Goal: Task Accomplishment & Management: Use online tool/utility

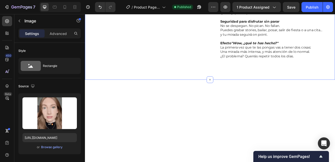
scroll to position [451, 0]
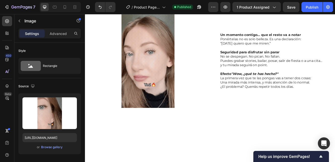
click at [146, 98] on img at bounding box center [161, 71] width 142 height 142
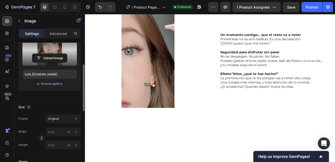
scroll to position [65, 0]
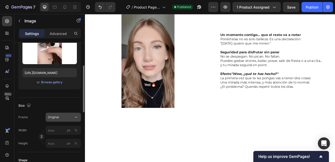
click at [54, 118] on span "Original" at bounding box center [53, 117] width 11 height 5
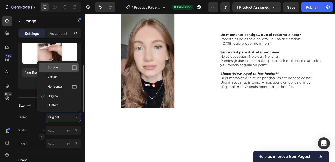
click at [57, 67] on span "Square" at bounding box center [53, 67] width 10 height 5
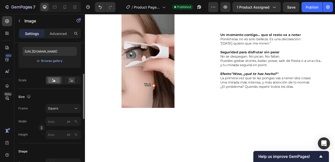
scroll to position [91, 0]
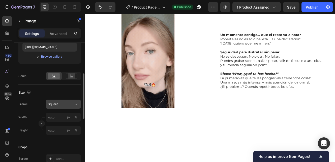
click at [62, 106] on div "Square" at bounding box center [60, 104] width 25 height 5
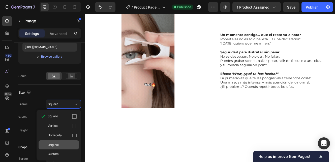
click at [61, 144] on div "Original" at bounding box center [62, 145] width 29 height 5
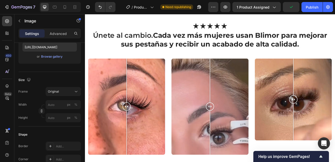
scroll to position [540, 0]
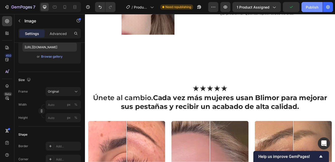
click at [311, 7] on div "Publish" at bounding box center [312, 7] width 13 height 5
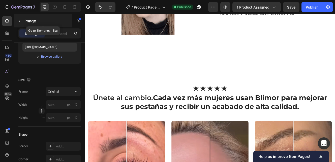
click at [19, 21] on icon "button" at bounding box center [19, 21] width 4 height 4
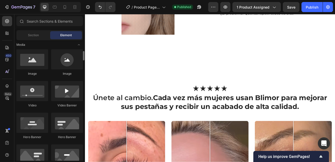
scroll to position [159, 0]
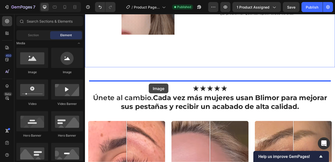
drag, startPoint x: 118, startPoint y: 71, endPoint x: 162, endPoint y: 98, distance: 51.9
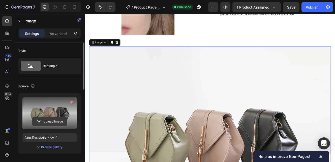
click at [53, 120] on input "file" at bounding box center [49, 121] width 35 height 9
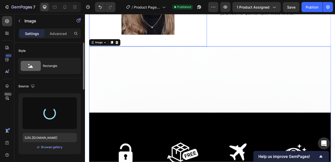
type input "[URL][DOMAIN_NAME]"
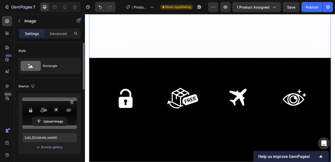
scroll to position [587, 0]
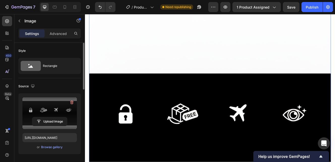
click at [200, 94] on img at bounding box center [236, 152] width 292 height 292
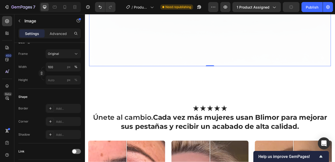
scroll to position [814, 0]
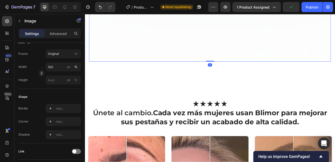
drag, startPoint x: 236, startPoint y: 113, endPoint x: 230, endPoint y: 48, distance: 65.7
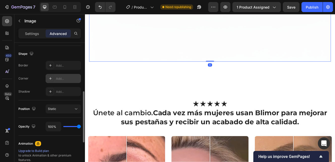
scroll to position [127, 0]
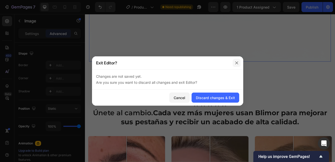
click at [235, 62] on icon "button" at bounding box center [237, 63] width 4 height 4
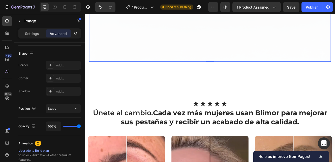
click at [59, 37] on div "Advanced" at bounding box center [58, 33] width 25 height 8
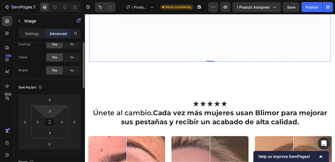
scroll to position [0, 0]
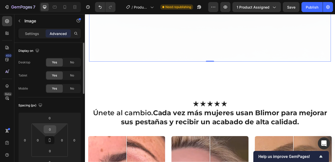
click at [50, 130] on input "0" at bounding box center [50, 130] width 10 height 8
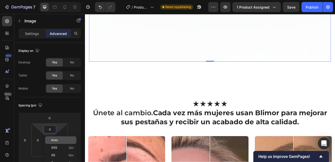
click at [53, 139] on span "Auto" at bounding box center [54, 141] width 7 height 4
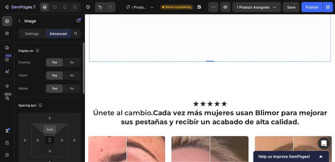
click at [50, 128] on input "Auto" at bounding box center [50, 130] width 10 height 8
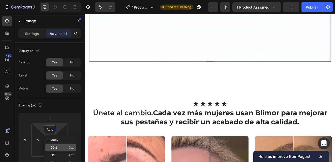
click at [55, 146] on div "XXS 2px" at bounding box center [60, 148] width 31 height 8
type input "2"
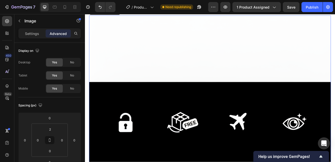
scroll to position [576, 0]
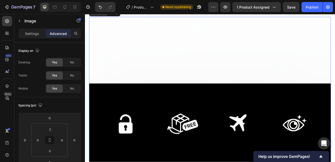
click at [103, 15] on div "Image" at bounding box center [101, 13] width 11 height 5
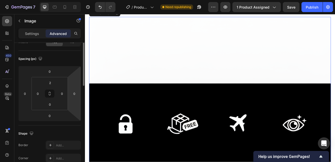
scroll to position [0, 0]
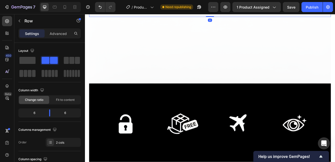
drag, startPoint x: 236, startPoint y: 58, endPoint x: 236, endPoint y: 45, distance: 13.1
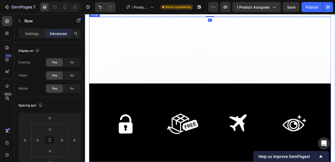
click at [221, 69] on img at bounding box center [236, 164] width 292 height 292
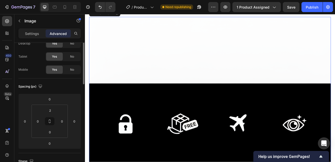
scroll to position [31, 0]
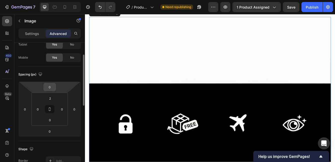
click at [50, 86] on input "0" at bounding box center [50, 87] width 10 height 8
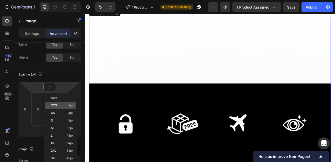
click at [54, 106] on span "XXS" at bounding box center [54, 106] width 6 height 4
type input "2"
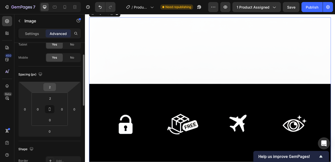
click at [49, 86] on input "2" at bounding box center [50, 87] width 10 height 8
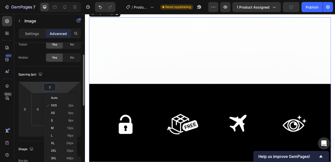
click at [28, 141] on div "Spacing (px) 2 0 0 0 2 0 0 0" at bounding box center [49, 104] width 62 height 75
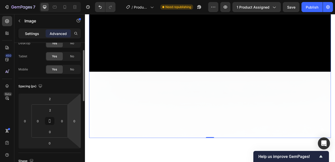
scroll to position [14, 0]
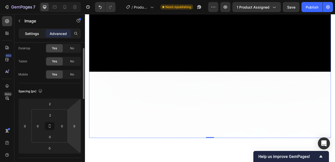
click at [33, 34] on p "Settings" at bounding box center [32, 33] width 14 height 5
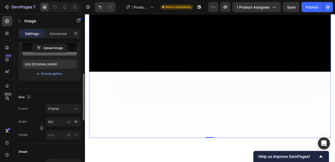
scroll to position [80, 0]
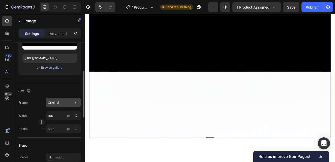
click at [54, 102] on span "Original" at bounding box center [53, 103] width 11 height 5
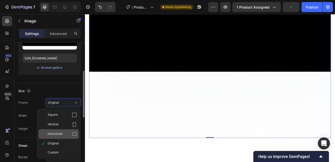
click at [58, 133] on span "Horizontal" at bounding box center [55, 134] width 15 height 5
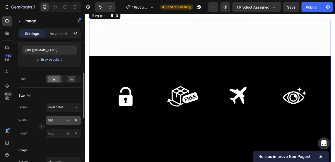
scroll to position [90, 0]
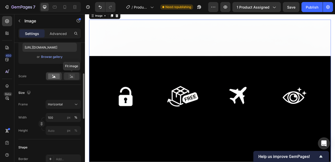
click at [68, 76] on icon at bounding box center [72, 77] width 12 height 6
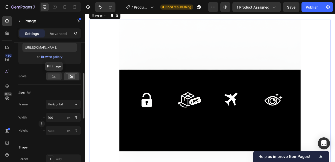
scroll to position [88, 0]
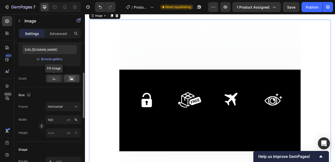
click at [54, 78] on icon at bounding box center [53, 79] width 3 height 2
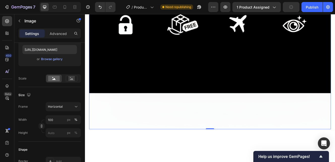
scroll to position [662, 0]
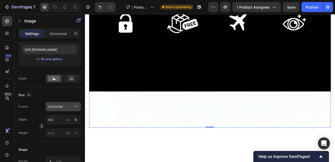
click at [66, 107] on div "Horizontal" at bounding box center [60, 107] width 25 height 5
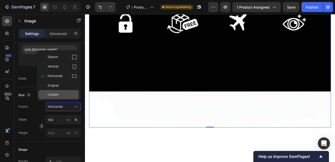
click at [64, 96] on div "Custom" at bounding box center [62, 94] width 29 height 5
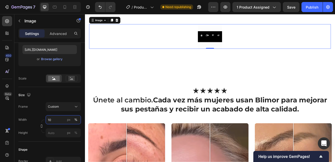
scroll to position [565, 0]
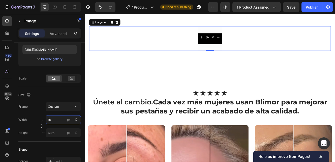
type input "100"
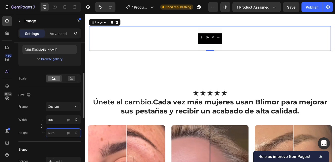
click at [57, 134] on input "px %" at bounding box center [63, 132] width 35 height 9
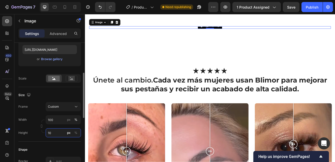
type input "1"
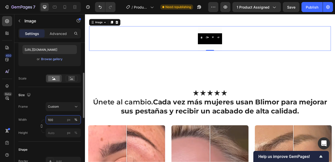
click at [54, 121] on input "100" at bounding box center [63, 119] width 35 height 9
type input "1"
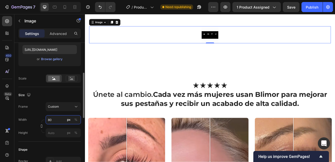
type input "8"
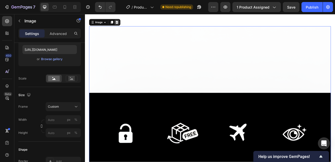
click at [122, 26] on icon at bounding box center [123, 24] width 4 height 4
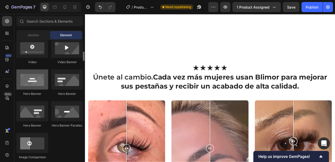
scroll to position [202, 0]
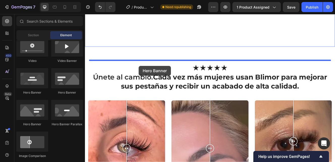
drag, startPoint x: 121, startPoint y: 98, endPoint x: 150, endPoint y: 77, distance: 36.2
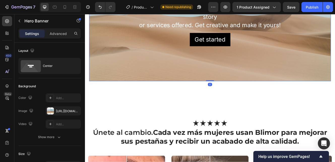
scroll to position [642, 0]
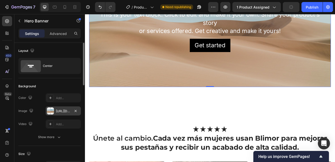
click at [57, 110] on div "[URL][DOMAIN_NAME]" at bounding box center [63, 111] width 15 height 5
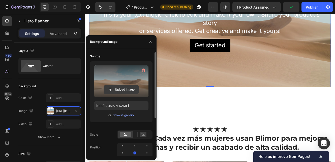
click at [120, 89] on input "file" at bounding box center [121, 89] width 35 height 9
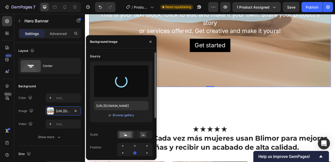
type input "[URL][DOMAIN_NAME]"
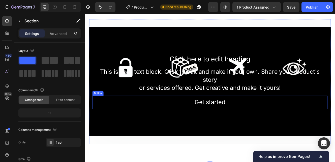
scroll to position [569, 0]
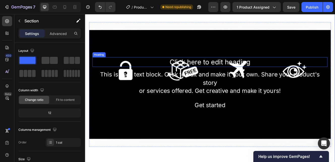
click at [209, 78] on h2 "Click here to edit heading" at bounding box center [236, 73] width 284 height 12
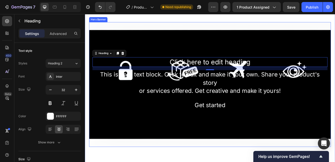
click at [120, 67] on div "Background Image" at bounding box center [236, 99] width 292 height 151
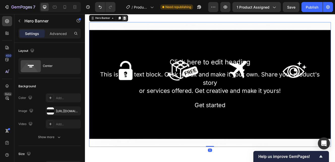
click at [134, 21] on icon at bounding box center [133, 19] width 4 height 4
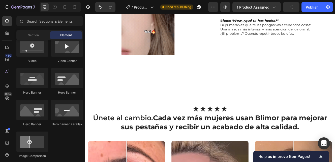
scroll to position [512, 0]
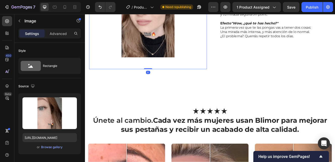
click at [208, 81] on img at bounding box center [161, 10] width 142 height 142
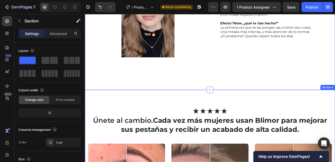
scroll to position [88, 0]
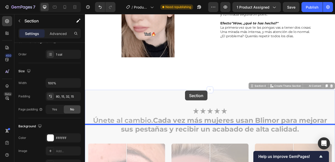
drag, startPoint x: 205, startPoint y: 153, endPoint x: 206, endPoint y: 107, distance: 46.1
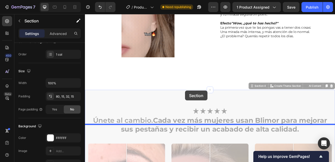
click at [206, 107] on div "Header Te miran diferente. Y tú lo disfrutas. No son solo pestañas. Es esa mira…" at bounding box center [236, 150] width 302 height 1296
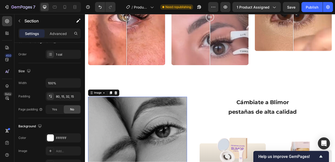
scroll to position [0, 0]
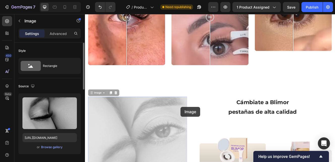
drag, startPoint x: 200, startPoint y: 126, endPoint x: 203, endPoint y: 87, distance: 39.9
